Goal: Book appointment/travel/reservation

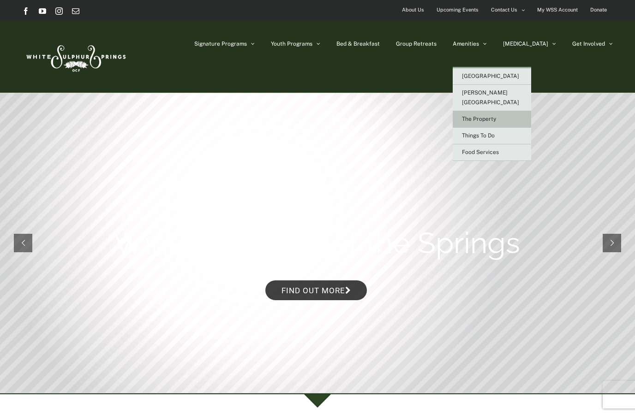
click at [531, 111] on link "The Property" at bounding box center [492, 119] width 78 height 17
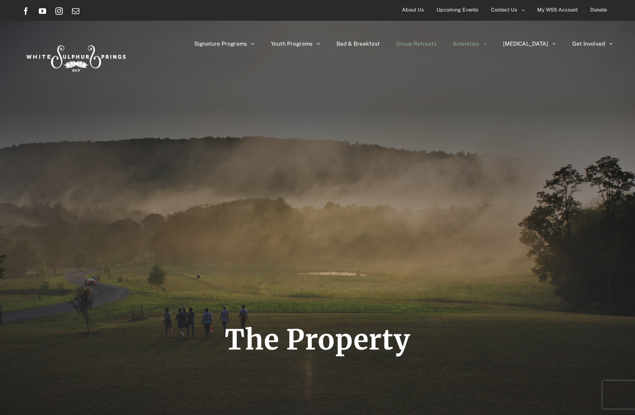
click at [437, 45] on span "Group Retreats" at bounding box center [416, 44] width 41 height 6
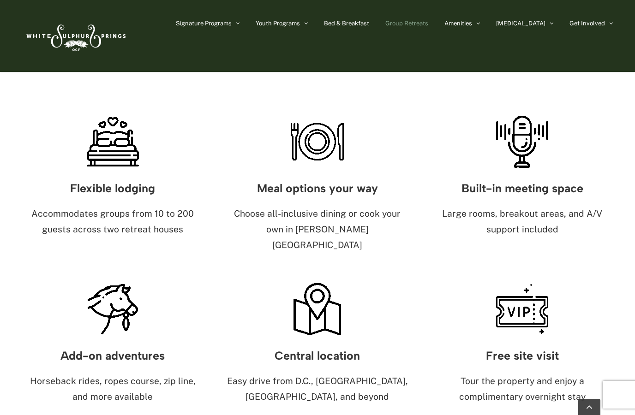
scroll to position [513, 0]
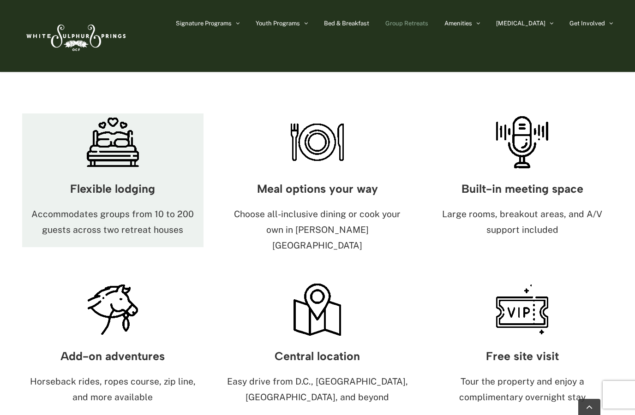
click at [141, 183] on h3 "Flexible lodging" at bounding box center [112, 189] width 181 height 12
click at [153, 207] on p "Accommodates groups from 10 to 200 guests across two retreat houses" at bounding box center [112, 222] width 181 height 31
click at [162, 207] on p "Accommodates groups from 10 to 200 guests across two retreat houses" at bounding box center [112, 222] width 181 height 31
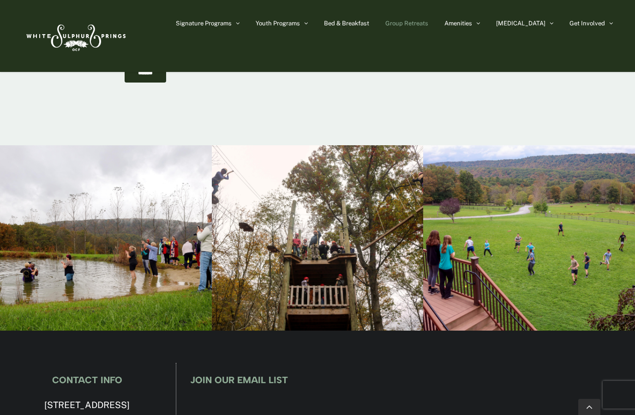
scroll to position [3062, 0]
